Goal: Use online tool/utility: Utilize a website feature to perform a specific function

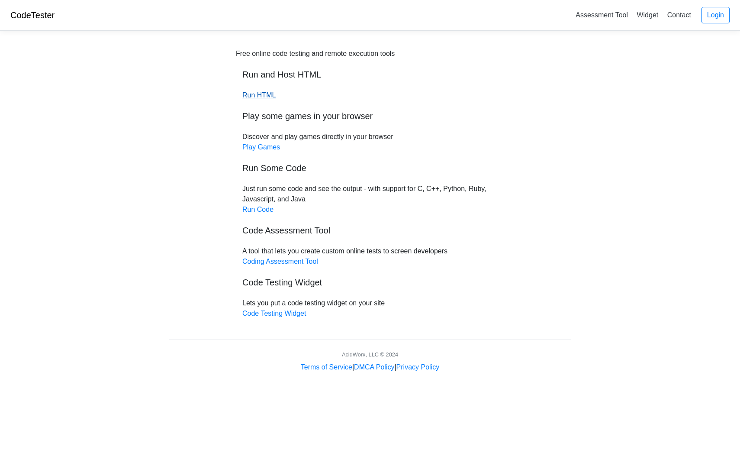
click at [264, 95] on link "Run HTML" at bounding box center [258, 94] width 33 height 7
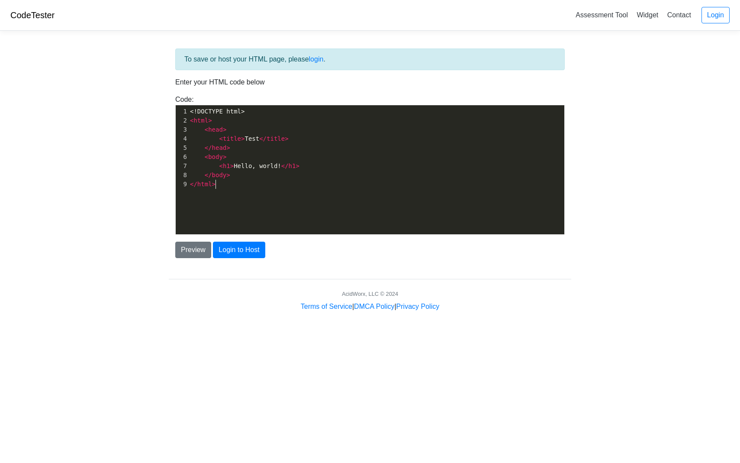
scroll to position [1, 0]
type textarea "<!DOCTYPE html> <html> <head> <title>Test</title> </head> <body> <h1>Hello, wor…"
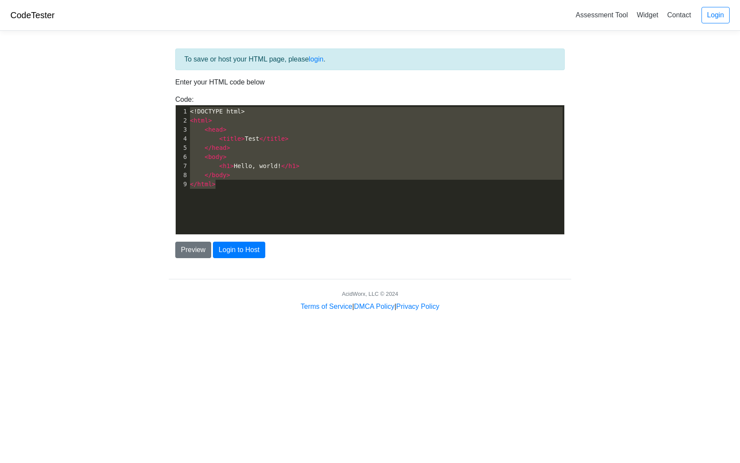
drag, startPoint x: 252, startPoint y: 187, endPoint x: 187, endPoint y: 36, distance: 164.0
click at [187, 36] on body "CodeTester Assessment Tool Widget Contact Login To save or host your HTML page,…" at bounding box center [370, 156] width 740 height 312
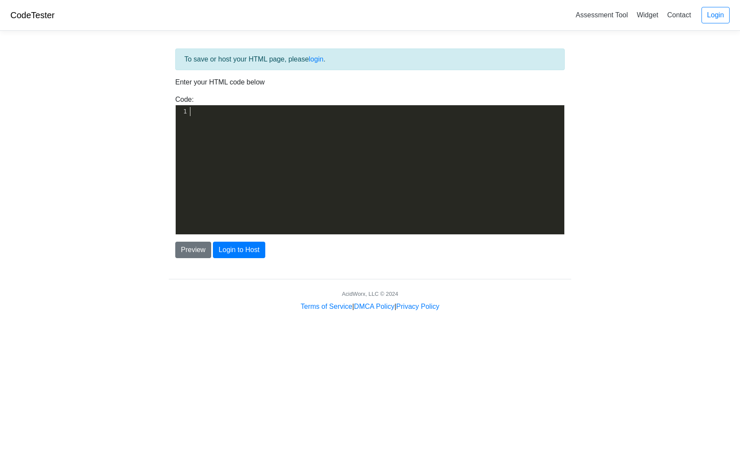
type textarea "​"
paste textarea
type textarea "[URL][DOMAIN_NAME]"
drag, startPoint x: 400, startPoint y: 111, endPoint x: 71, endPoint y: 99, distance: 329.1
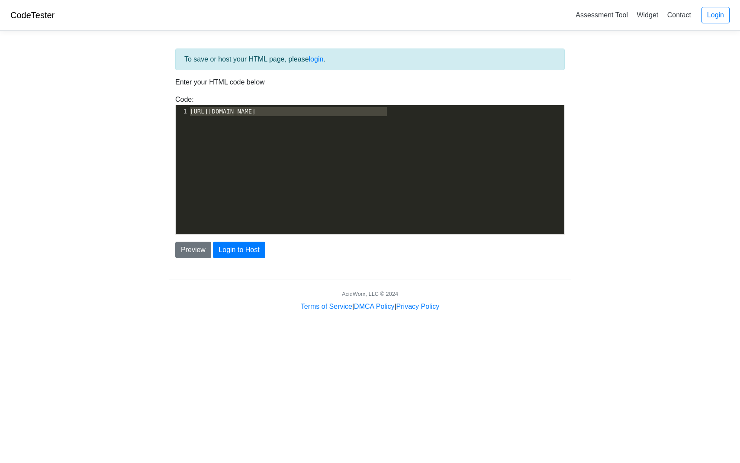
click at [72, 101] on body "CodeTester Assessment Tool Widget Contact Login To save or host your HTML page,…" at bounding box center [370, 156] width 740 height 312
type textarea "​"
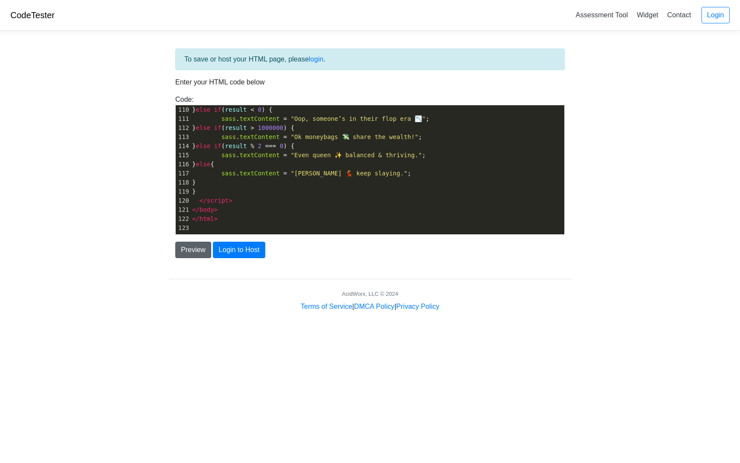
click at [197, 249] on button "Preview" at bounding box center [193, 250] width 36 height 16
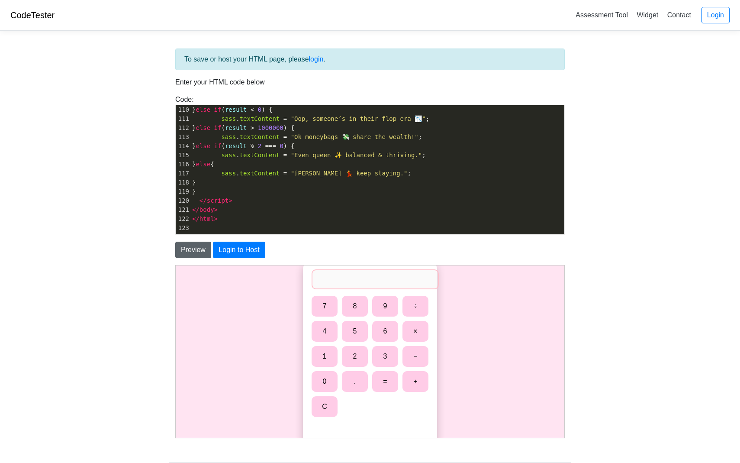
scroll to position [0, 0]
click at [327, 384] on button "0" at bounding box center [324, 380] width 26 height 21
type input "0"
click at [417, 304] on button "÷" at bounding box center [415, 305] width 26 height 21
click at [325, 377] on button "0" at bounding box center [324, 380] width 26 height 21
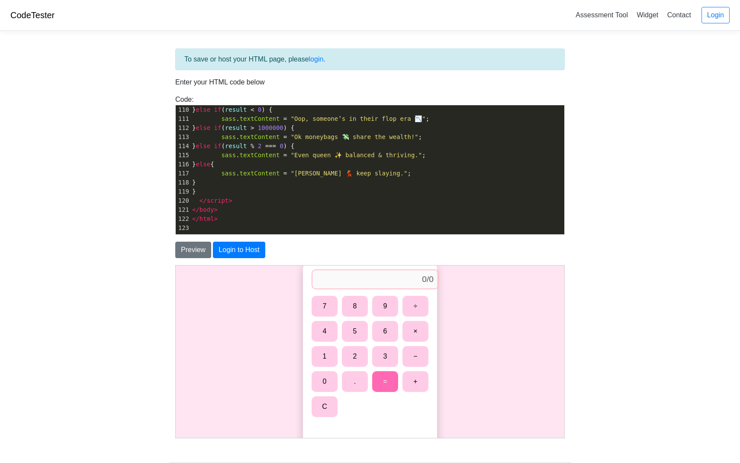
click at [385, 380] on button "=" at bounding box center [385, 380] width 26 height 21
type input "NaN"
click at [323, 409] on button "C" at bounding box center [324, 406] width 26 height 21
click at [322, 383] on button "0" at bounding box center [324, 380] width 26 height 21
click at [411, 378] on button "+" at bounding box center [415, 380] width 26 height 21
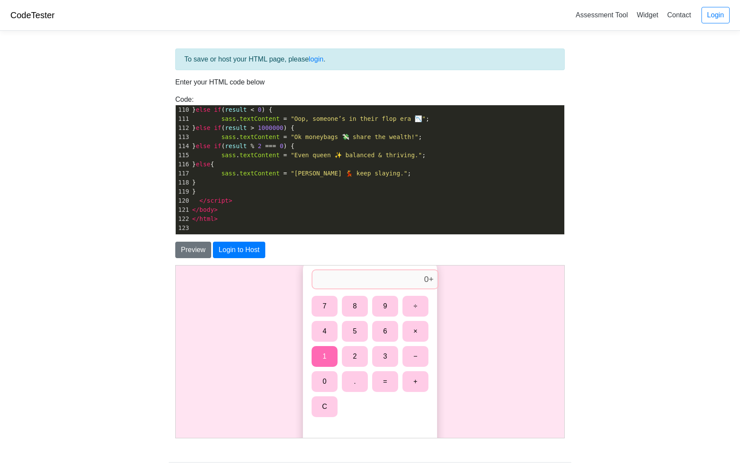
click at [330, 356] on button "1" at bounding box center [324, 355] width 26 height 21
click at [389, 374] on button "=" at bounding box center [385, 380] width 26 height 21
type input "1"
click at [316, 404] on button "C" at bounding box center [324, 406] width 26 height 21
click at [357, 332] on button "5" at bounding box center [354, 330] width 26 height 21
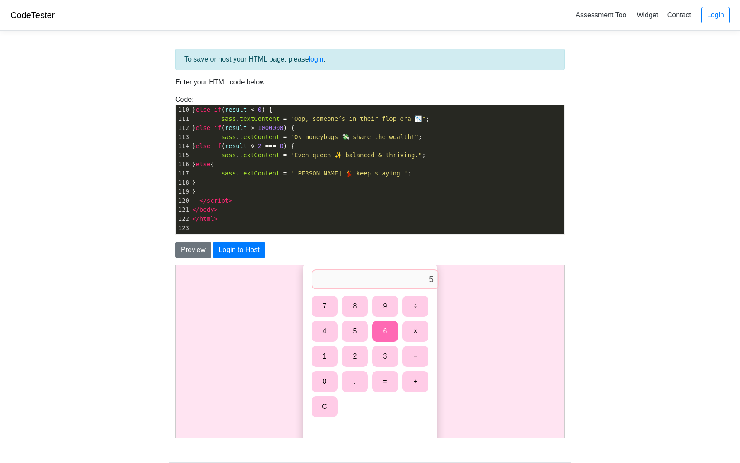
click at [391, 328] on button "6" at bounding box center [385, 330] width 26 height 21
click at [410, 329] on button "×" at bounding box center [415, 330] width 26 height 21
click at [381, 307] on button "9" at bounding box center [385, 305] width 26 height 21
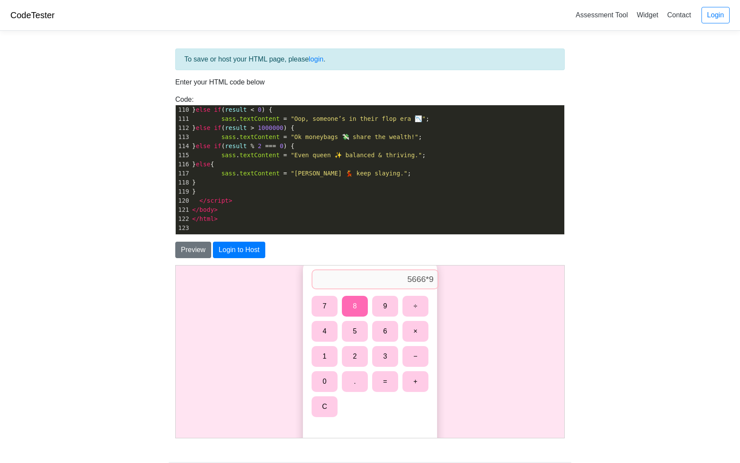
click at [354, 309] on button "8" at bounding box center [354, 305] width 26 height 21
click at [386, 386] on button "=" at bounding box center [385, 380] width 26 height 21
type input "555268"
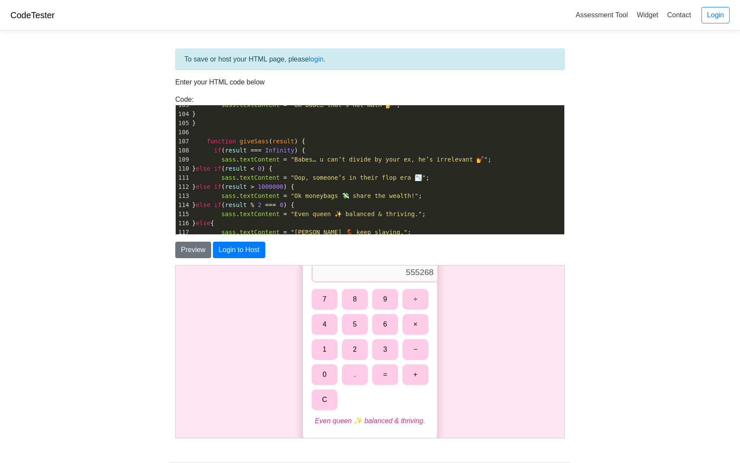
scroll to position [937, 0]
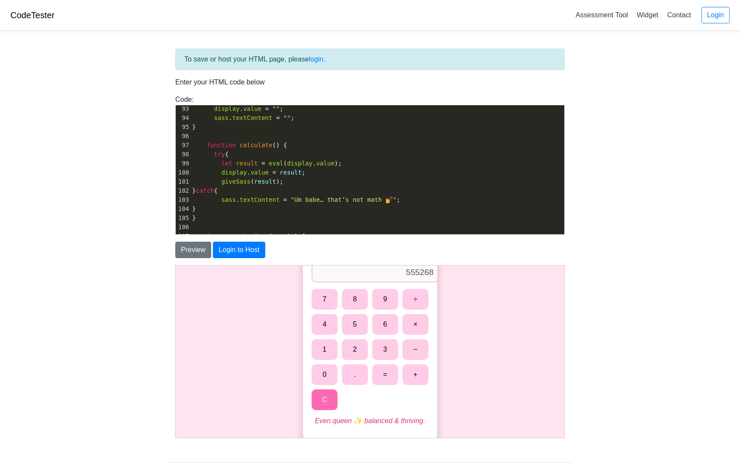
click at [326, 391] on button "C" at bounding box center [324, 399] width 26 height 21
click at [357, 305] on button "8" at bounding box center [354, 298] width 26 height 21
click at [357, 329] on button "5" at bounding box center [354, 323] width 26 height 21
click at [339, 329] on div "7 8 9 ÷ 4 5 6 × 1 2 3 − 0 . = + C" at bounding box center [369, 348] width 117 height 121
click at [418, 300] on button "÷" at bounding box center [415, 298] width 26 height 21
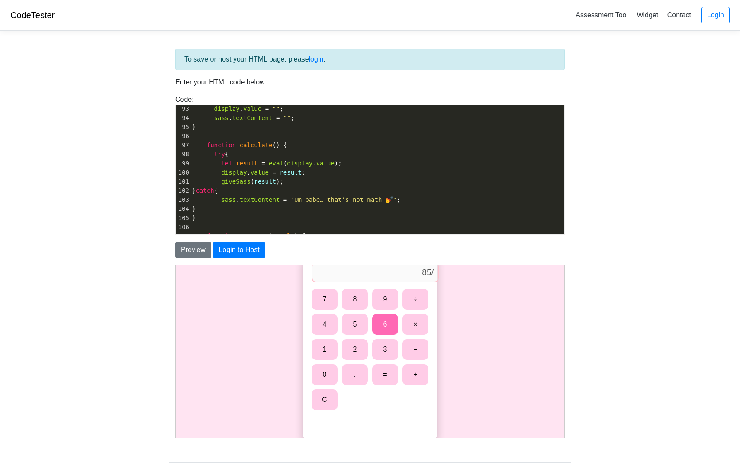
click at [383, 334] on button "6" at bounding box center [385, 323] width 26 height 21
click at [381, 356] on button "3" at bounding box center [385, 348] width 26 height 21
click at [412, 349] on button "−" at bounding box center [415, 348] width 26 height 21
click at [365, 342] on button "2" at bounding box center [354, 348] width 26 height 21
click at [341, 314] on div "7 8 9 ÷ 4 5 6 × 1 2 3 − 0 . = + C" at bounding box center [369, 348] width 117 height 121
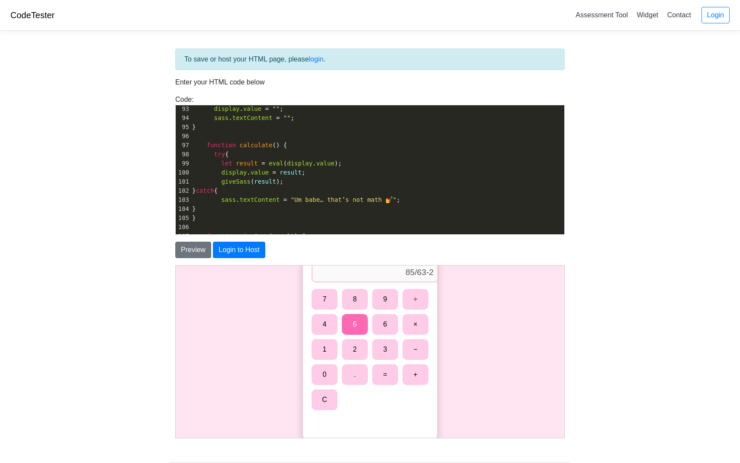
click at [351, 327] on button "5" at bounding box center [354, 323] width 26 height 21
click at [316, 327] on button "4" at bounding box center [324, 323] width 26 height 21
click at [408, 370] on button "+" at bounding box center [415, 374] width 26 height 21
click at [384, 352] on button "3" at bounding box center [385, 348] width 26 height 21
click at [354, 351] on button "2" at bounding box center [354, 348] width 26 height 21
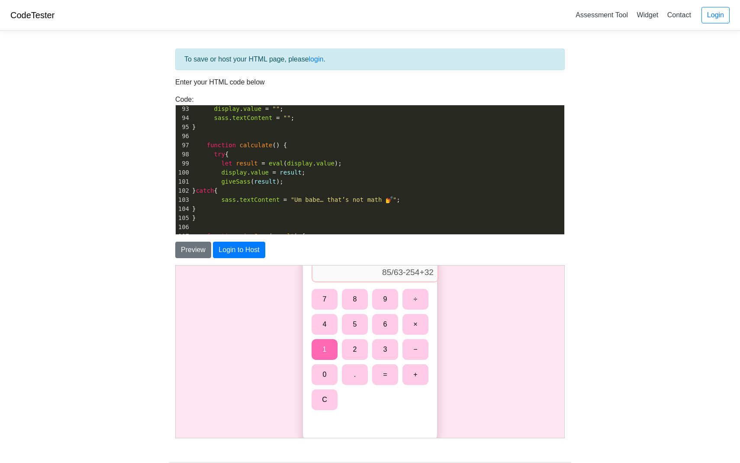
click at [330, 351] on button "1" at bounding box center [324, 348] width 26 height 21
click at [328, 368] on button "0" at bounding box center [324, 374] width 26 height 21
click at [350, 380] on button "." at bounding box center [354, 374] width 26 height 21
click at [355, 326] on button "5" at bounding box center [354, 323] width 26 height 21
click at [362, 322] on button "5" at bounding box center [354, 323] width 26 height 21
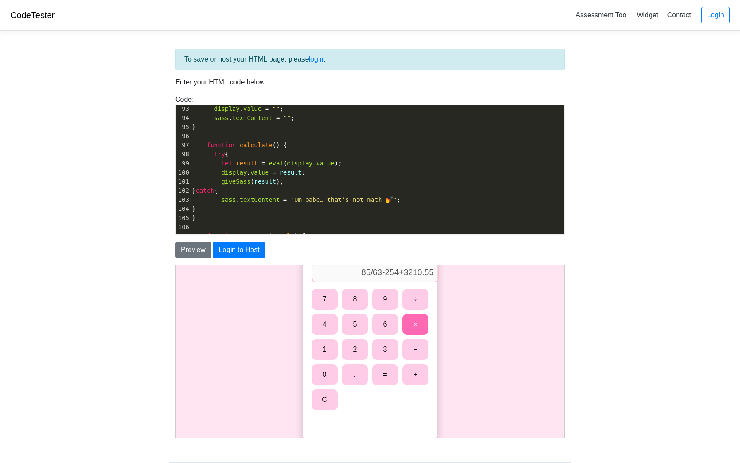
click at [412, 328] on button "×" at bounding box center [415, 323] width 26 height 21
click at [390, 302] on button "9" at bounding box center [385, 298] width 26 height 21
click at [361, 299] on button "8" at bounding box center [354, 298] width 26 height 21
type input "85/63-254+3210.55*98"
click at [326, 404] on button "C" at bounding box center [324, 399] width 26 height 21
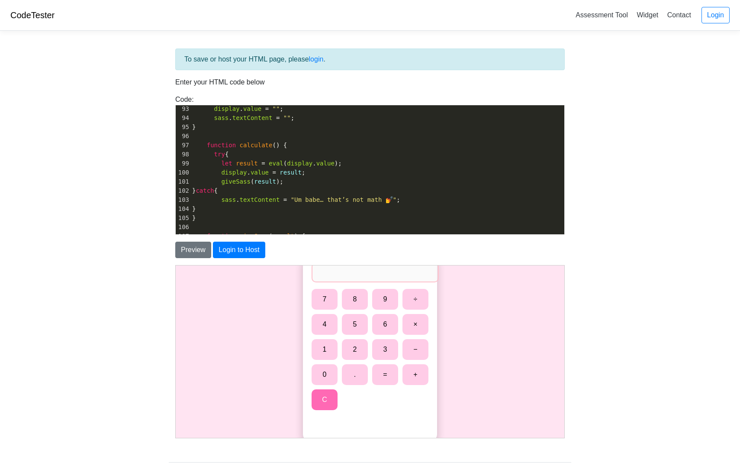
click at [326, 404] on button "C" at bounding box center [324, 399] width 26 height 21
click at [349, 340] on button "2" at bounding box center [354, 348] width 26 height 21
click at [367, 342] on button "2" at bounding box center [354, 348] width 26 height 21
click at [317, 355] on button "1" at bounding box center [324, 348] width 26 height 21
click at [319, 368] on button "0" at bounding box center [324, 374] width 26 height 21
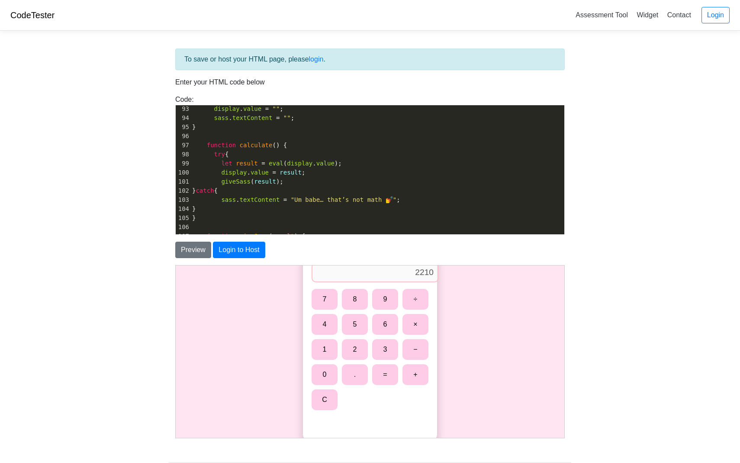
click at [340, 369] on div "7 8 9 ÷ 4 5 6 × 1 2 3 − 0 . = + C" at bounding box center [369, 348] width 117 height 121
click at [359, 369] on button "." at bounding box center [354, 374] width 26 height 21
click at [357, 320] on button "5" at bounding box center [354, 323] width 26 height 21
click at [374, 320] on button "6" at bounding box center [385, 323] width 26 height 21
click at [413, 317] on button "×" at bounding box center [415, 323] width 26 height 21
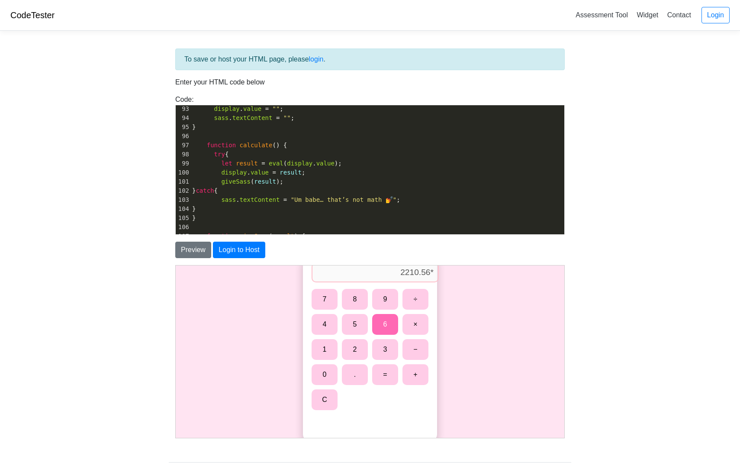
click at [379, 319] on button "6" at bounding box center [385, 323] width 26 height 21
click at [380, 302] on button "9" at bounding box center [385, 298] width 26 height 21
click at [354, 297] on button "8" at bounding box center [354, 298] width 26 height 21
click at [354, 319] on button "5" at bounding box center [354, 323] width 26 height 21
click at [389, 319] on button "6" at bounding box center [385, 323] width 26 height 21
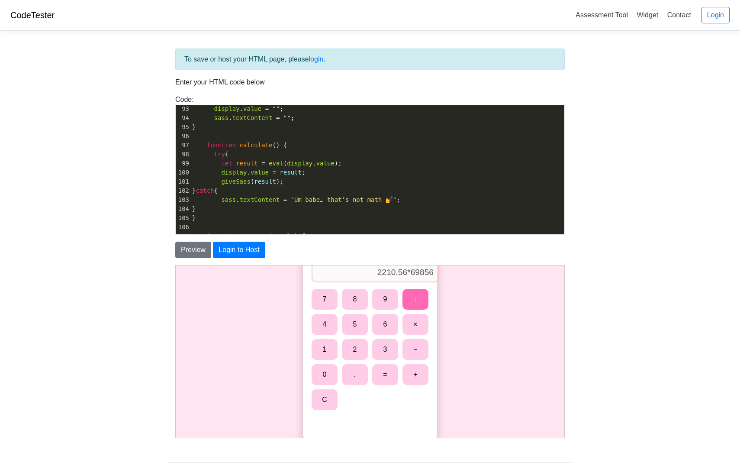
click at [414, 309] on button "÷" at bounding box center [415, 298] width 26 height 21
click at [383, 322] on button "6" at bounding box center [385, 323] width 26 height 21
click at [385, 348] on button "3" at bounding box center [385, 348] width 26 height 21
click at [361, 348] on button "2" at bounding box center [354, 348] width 26 height 21
click at [378, 351] on button "3" at bounding box center [385, 348] width 26 height 21
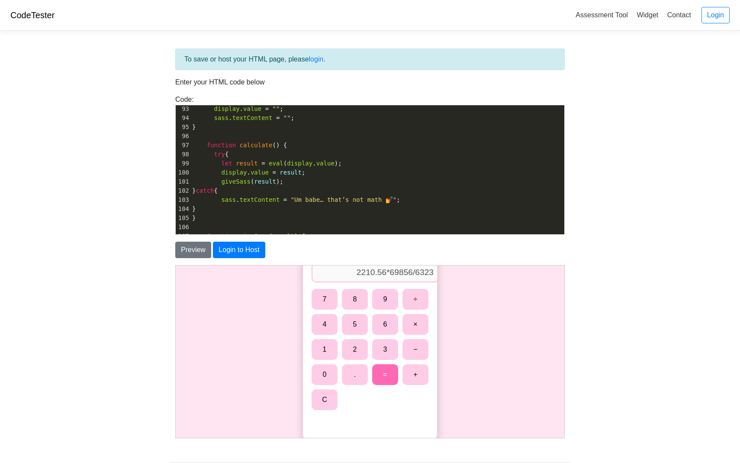
click at [379, 369] on button "=" at bounding box center [385, 374] width 26 height 21
type input "24422.090678475404"
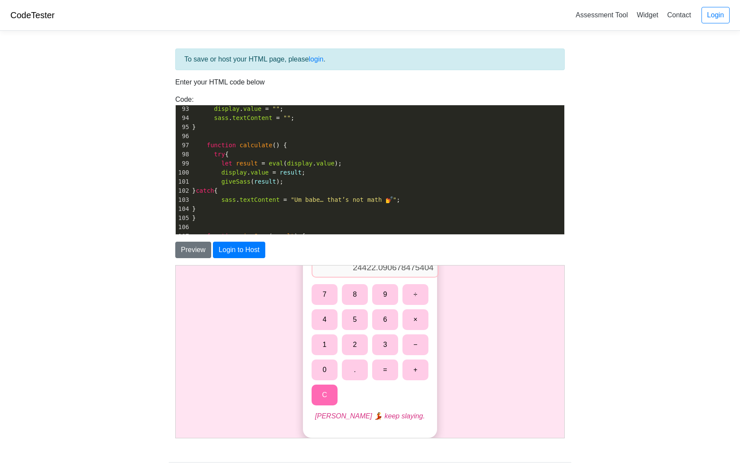
click at [323, 403] on button "C" at bounding box center [324, 394] width 26 height 21
click at [338, 383] on div "7 8 9 ÷ 4 5 6 × 1 2 3 − 0 . = + C" at bounding box center [369, 343] width 117 height 121
click at [332, 366] on button "0" at bounding box center [324, 369] width 26 height 21
click at [428, 291] on div "0 7 8 9 ÷ 4 5 6 × 1 2 3 − 0 . = + C" at bounding box center [370, 342] width 134 height 189
click at [424, 291] on button "÷" at bounding box center [415, 293] width 26 height 21
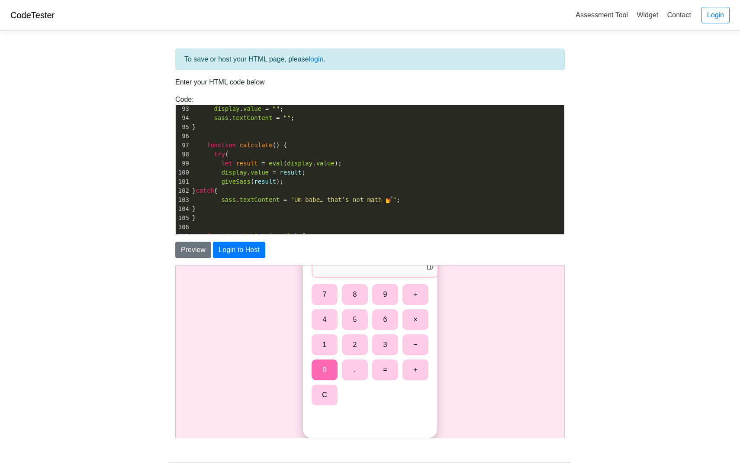
click at [322, 362] on button "0" at bounding box center [324, 369] width 26 height 21
type input "0/0"
click at [325, 393] on button "C" at bounding box center [324, 394] width 26 height 21
click at [329, 369] on button "0" at bounding box center [324, 369] width 26 height 21
click at [405, 291] on button "÷" at bounding box center [415, 293] width 26 height 21
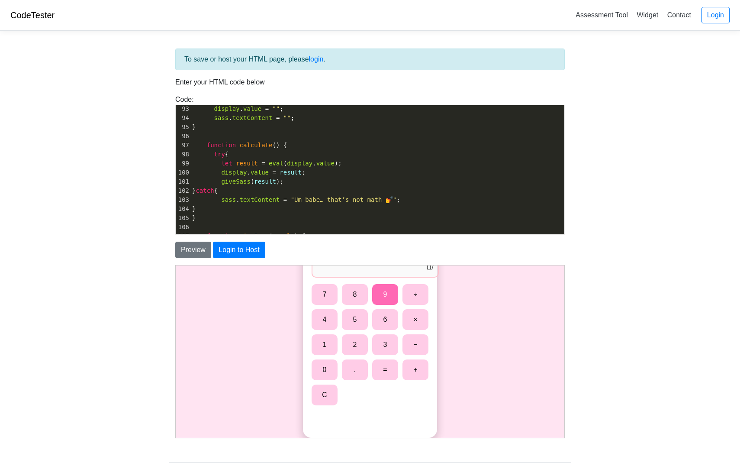
click at [391, 291] on button "9" at bounding box center [385, 293] width 26 height 21
click at [379, 372] on button "=" at bounding box center [385, 369] width 26 height 21
type input "0"
click at [325, 384] on button "C" at bounding box center [324, 394] width 26 height 21
click at [357, 363] on button "." at bounding box center [354, 369] width 26 height 21
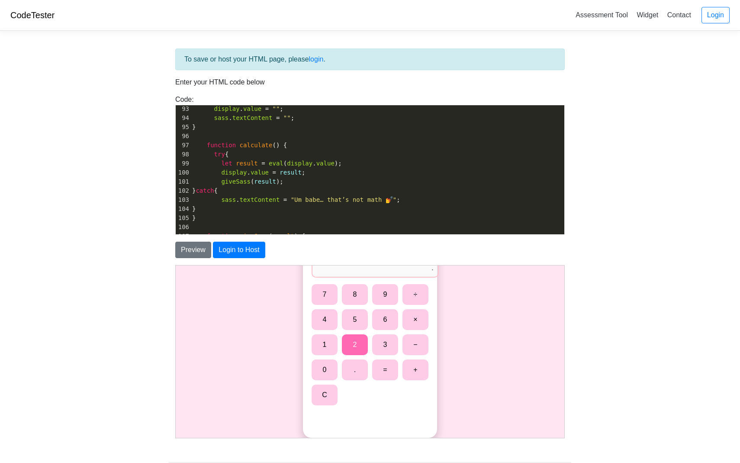
click at [357, 344] on button "2" at bounding box center [354, 344] width 26 height 21
click at [418, 348] on button "−" at bounding box center [415, 344] width 26 height 21
click at [329, 369] on button "0" at bounding box center [324, 369] width 26 height 21
click at [329, 346] on button "1" at bounding box center [324, 344] width 26 height 21
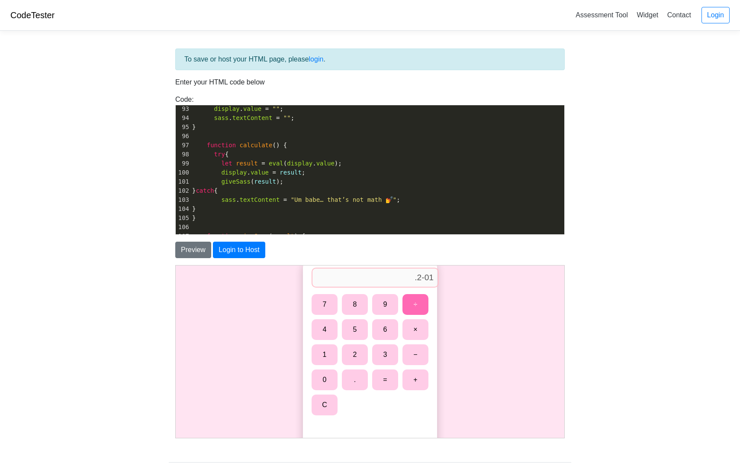
click at [425, 295] on button "÷" at bounding box center [415, 303] width 26 height 21
click at [389, 304] on button "9" at bounding box center [385, 303] width 26 height 21
click at [363, 302] on button "8" at bounding box center [354, 303] width 26 height 21
click at [386, 333] on button "6" at bounding box center [385, 329] width 26 height 21
click at [385, 379] on button "=" at bounding box center [385, 379] width 26 height 21
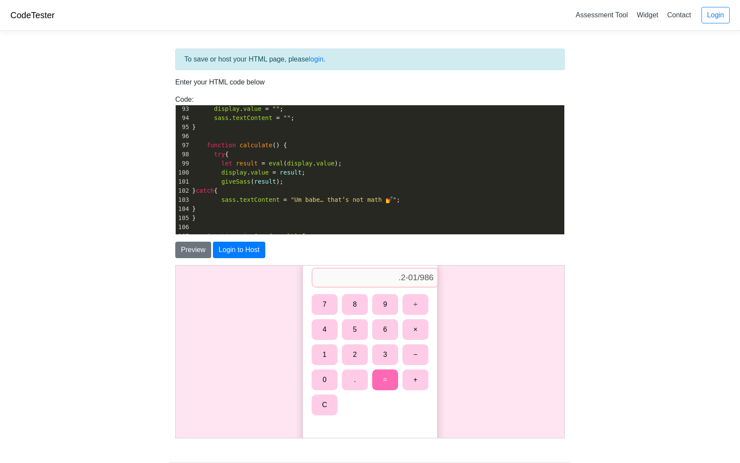
type input "0.19898580121703854"
